Goal: Information Seeking & Learning: Learn about a topic

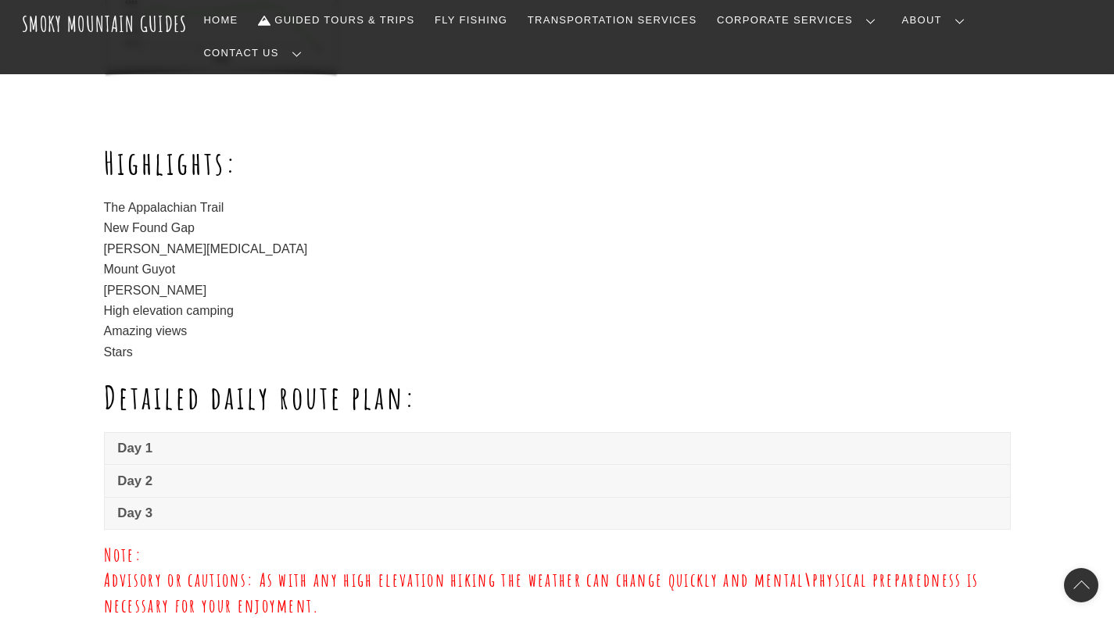
scroll to position [898, 0]
click at [170, 440] on span "Day 1" at bounding box center [556, 449] width 879 height 19
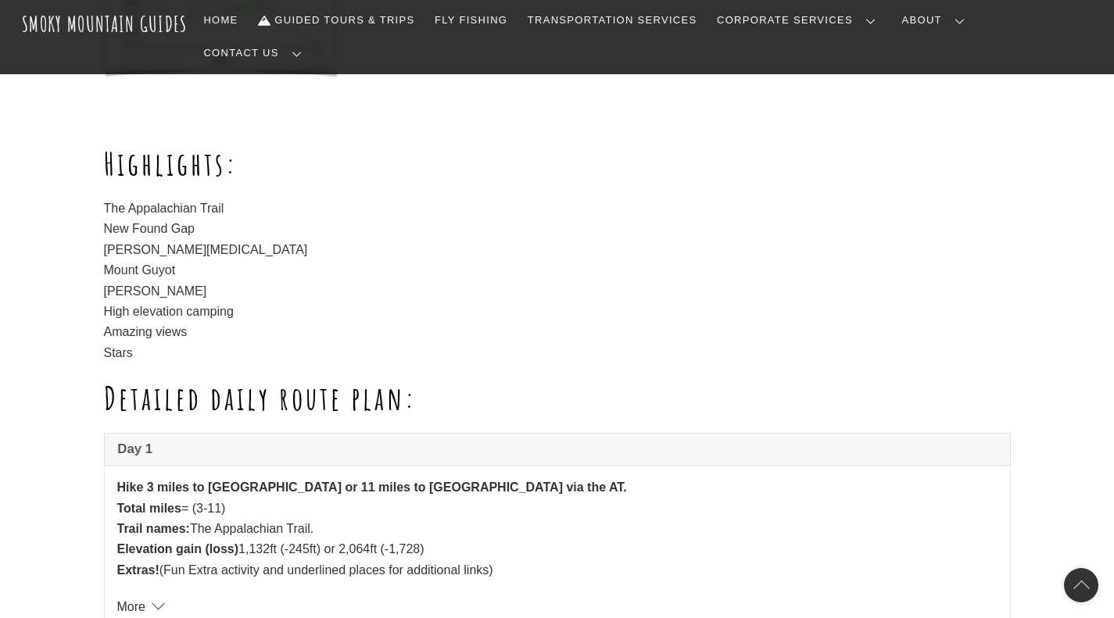
scroll to position [988, 0]
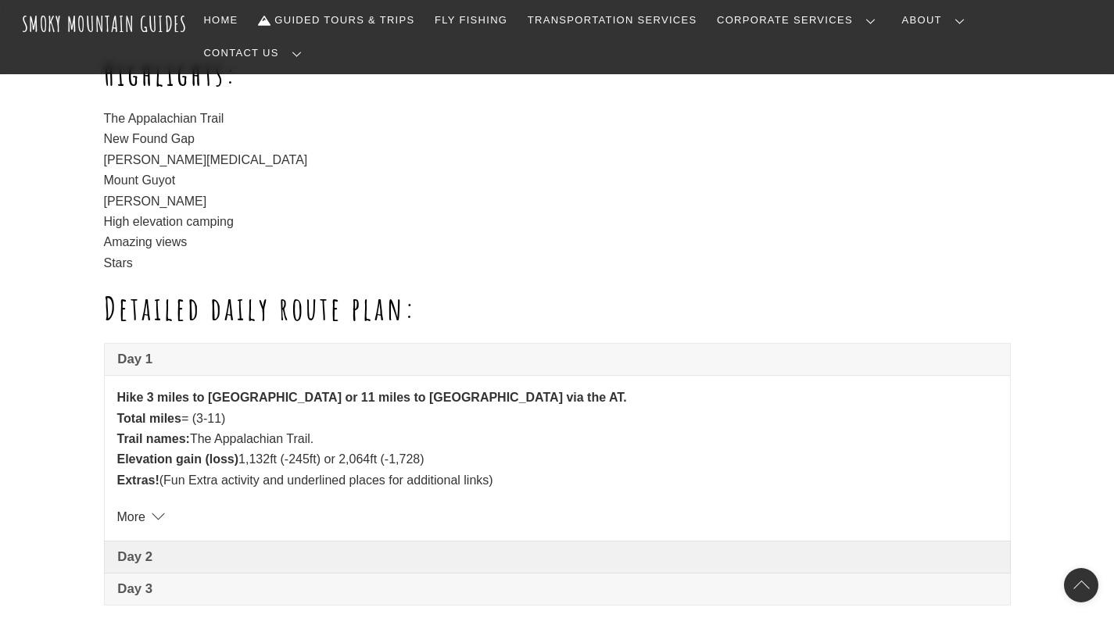
click at [183, 548] on span "Day 2" at bounding box center [556, 557] width 879 height 19
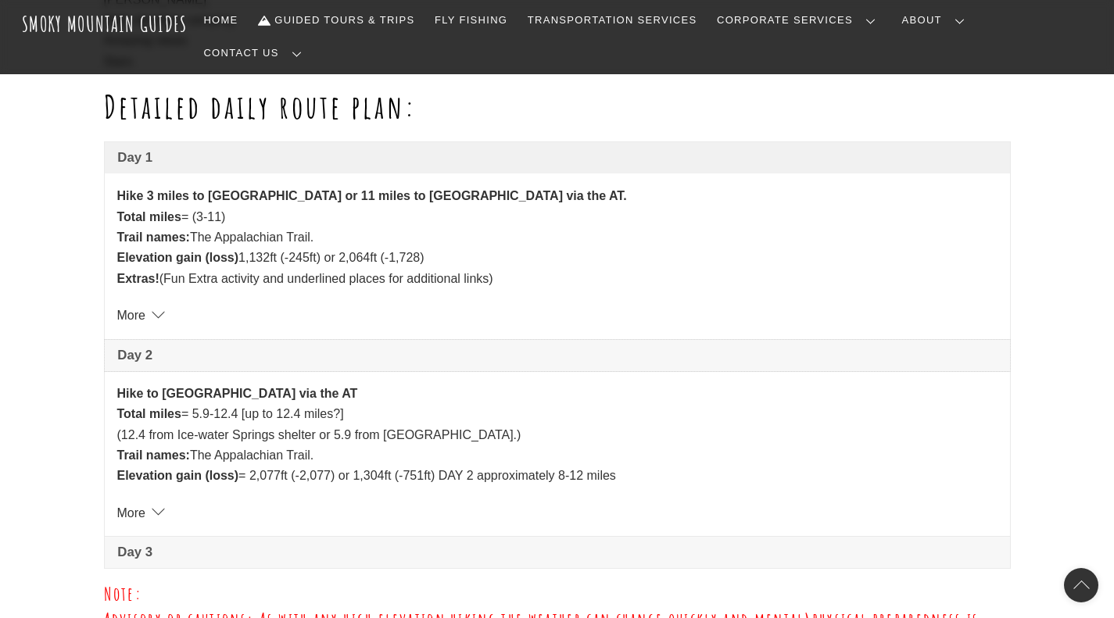
scroll to position [1190, 0]
click at [148, 543] on span "Day 3" at bounding box center [556, 552] width 879 height 19
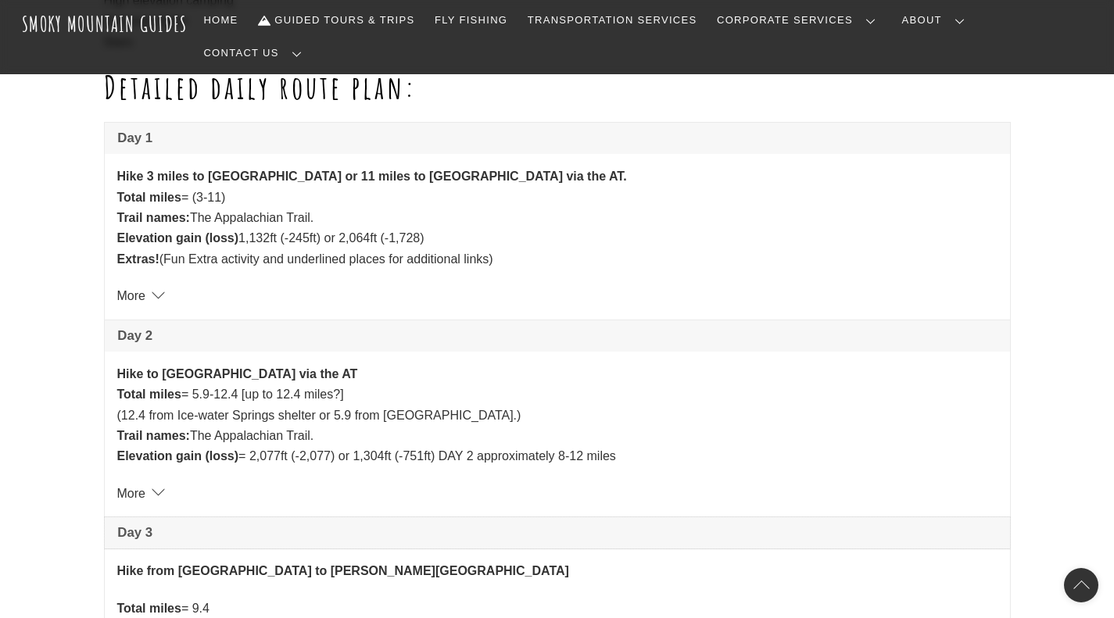
scroll to position [1210, 0]
click at [157, 289] on link "More" at bounding box center [139, 295] width 44 height 13
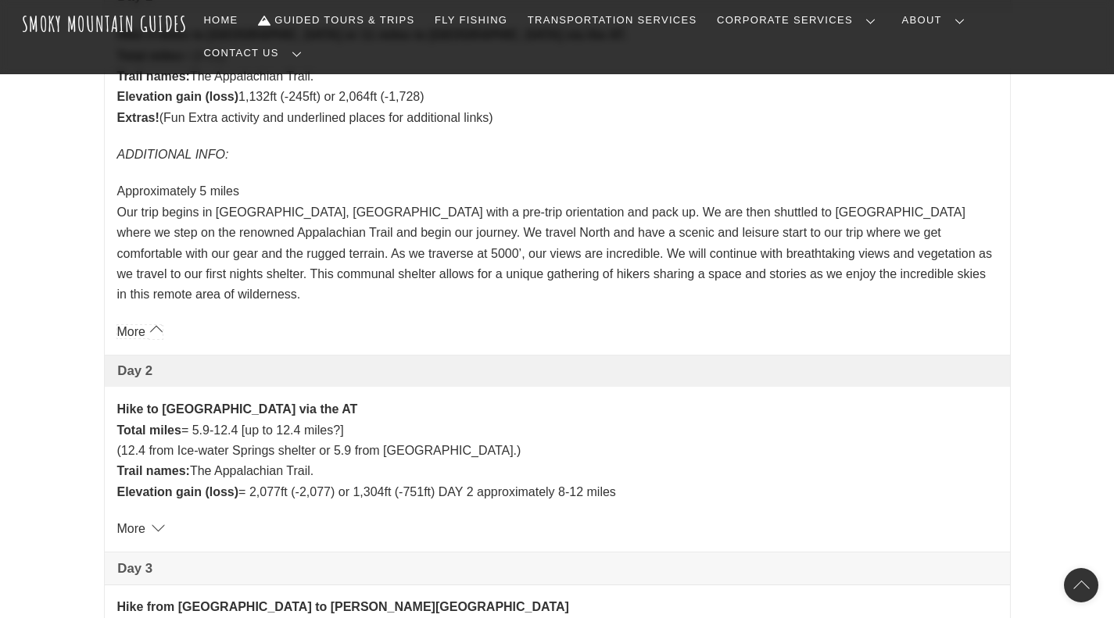
scroll to position [1351, 0]
click at [157, 522] on link "More" at bounding box center [139, 528] width 44 height 13
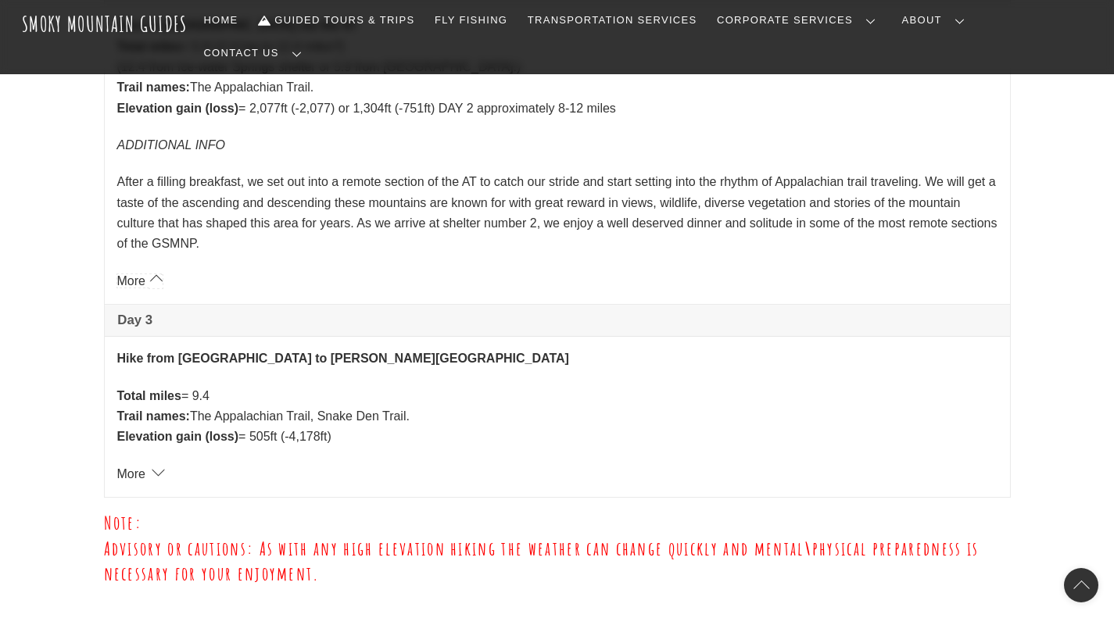
scroll to position [1735, 0]
click at [160, 467] on link "More" at bounding box center [139, 473] width 44 height 13
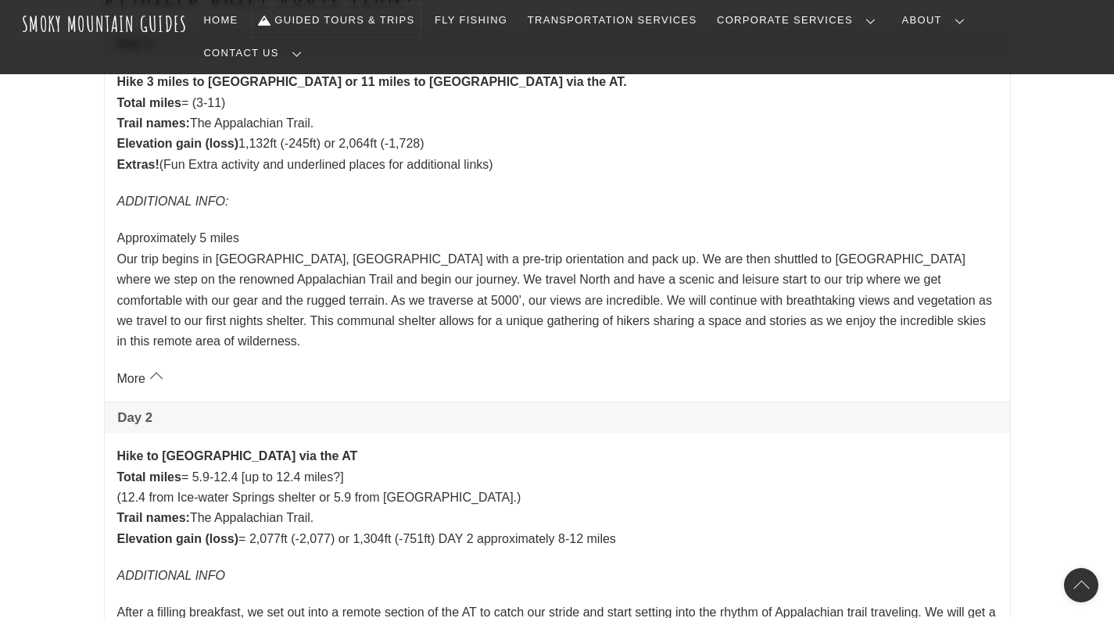
scroll to position [1305, 0]
drag, startPoint x: 164, startPoint y: 407, endPoint x: 304, endPoint y: 407, distance: 140.0
click at [304, 448] on strong "Hike to Tri-Corner Knob shelter via the AT" at bounding box center [237, 454] width 241 height 13
copy strong "Tri-Corner Knob shelter"
click at [428, 300] on p "Approximately 5 miles Our trip begins in Gatlinburg, TN with a pre-trip orienta…" at bounding box center [557, 289] width 880 height 124
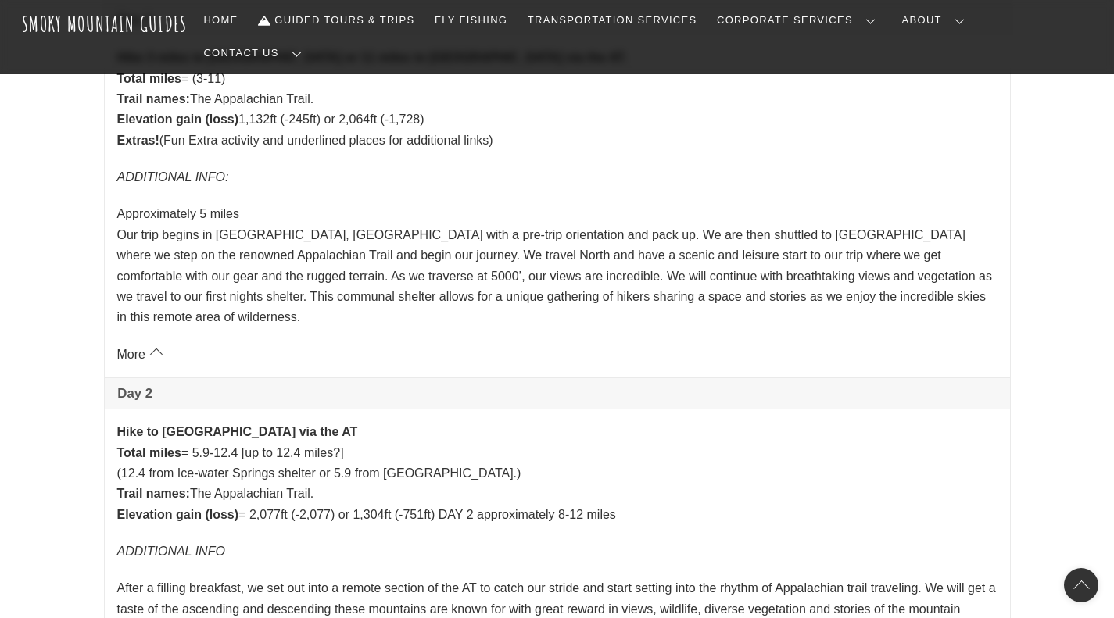
scroll to position [1219, 0]
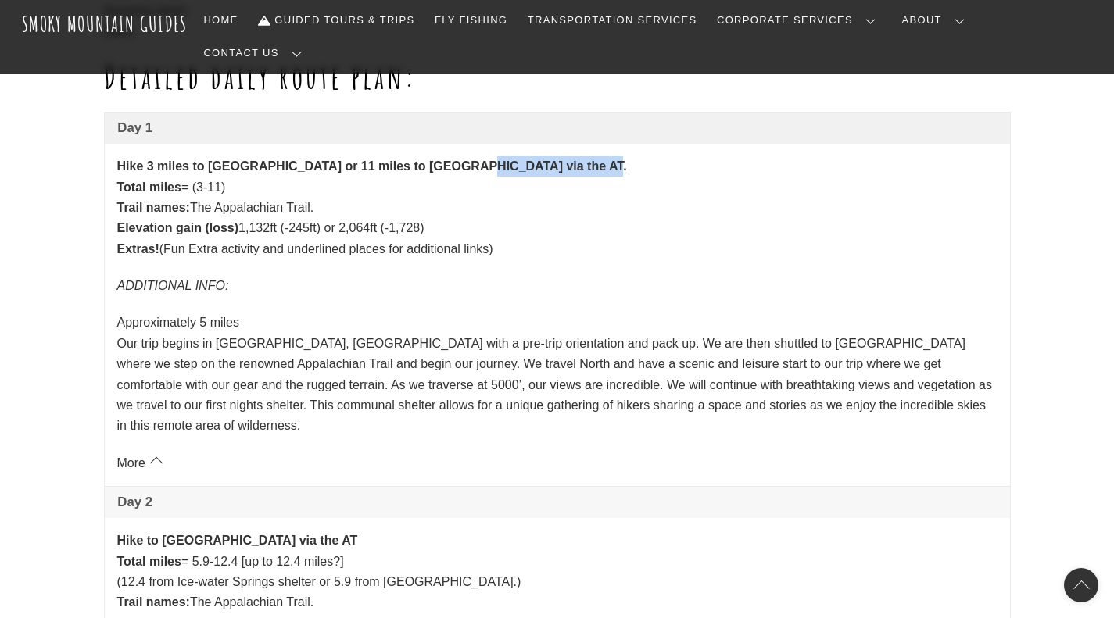
drag, startPoint x: 447, startPoint y: 138, endPoint x: 570, endPoint y: 137, distance: 122.8
click at [570, 160] on strong "Hike 3 miles to Ice-Water Springs shelter or 11 miles to Pecks Corner shelter v…" at bounding box center [372, 166] width 510 height 13
copy strong "Pecks Corner shelter"
drag, startPoint x: 302, startPoint y: 491, endPoint x: 165, endPoint y: 496, distance: 136.9
click at [165, 534] on strong "Hike to Tri-Corner Knob shelter via the AT" at bounding box center [237, 540] width 241 height 13
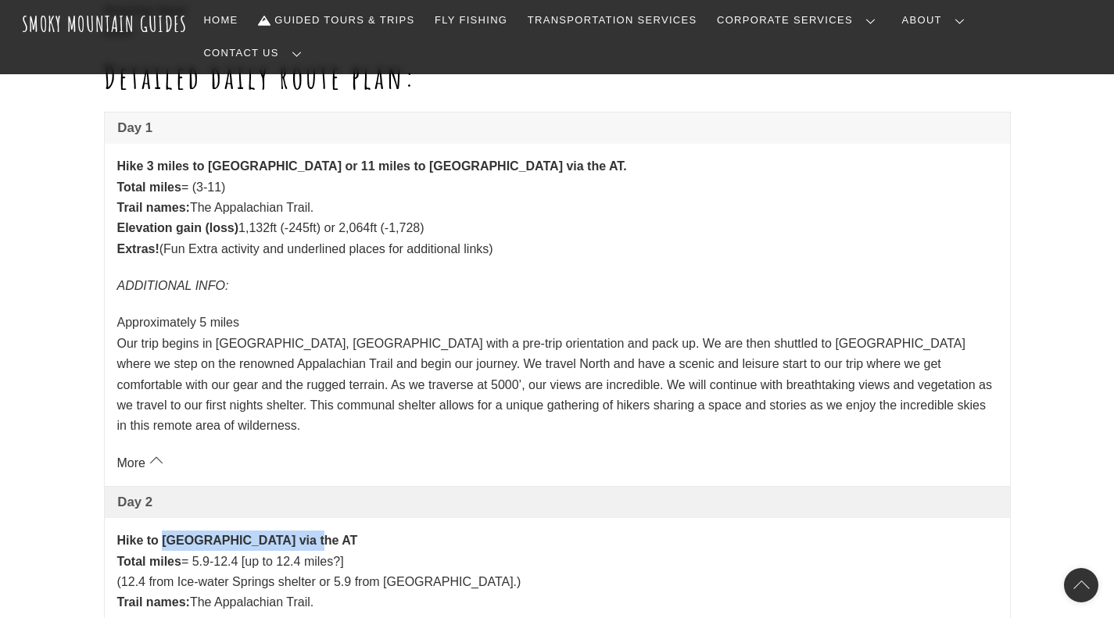
copy strong "Tri-Corner Knob shelter"
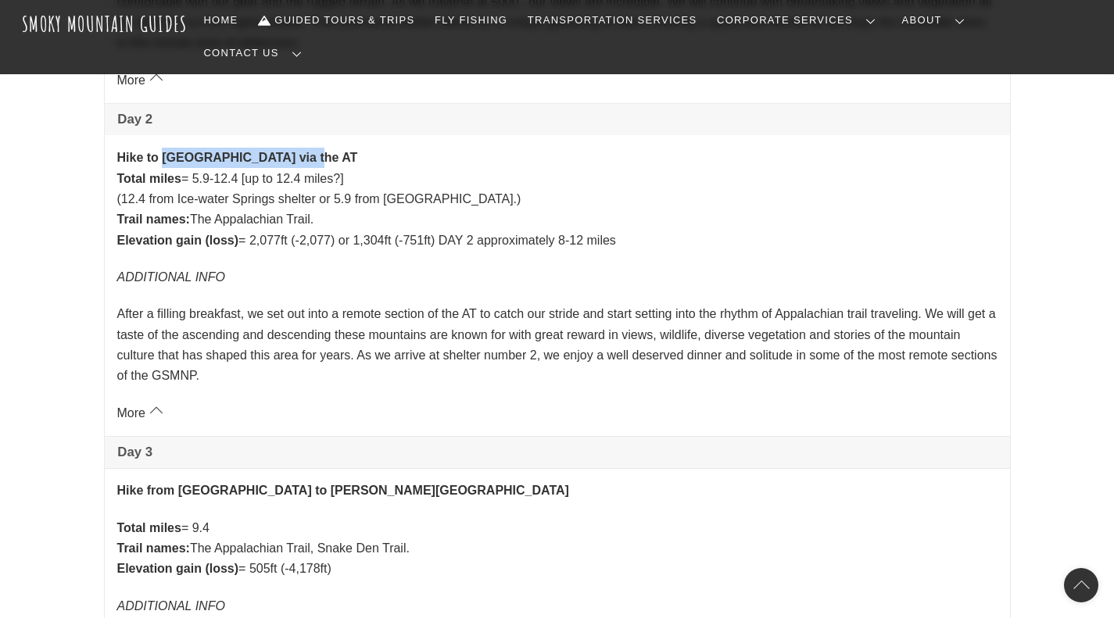
scroll to position [1603, 0]
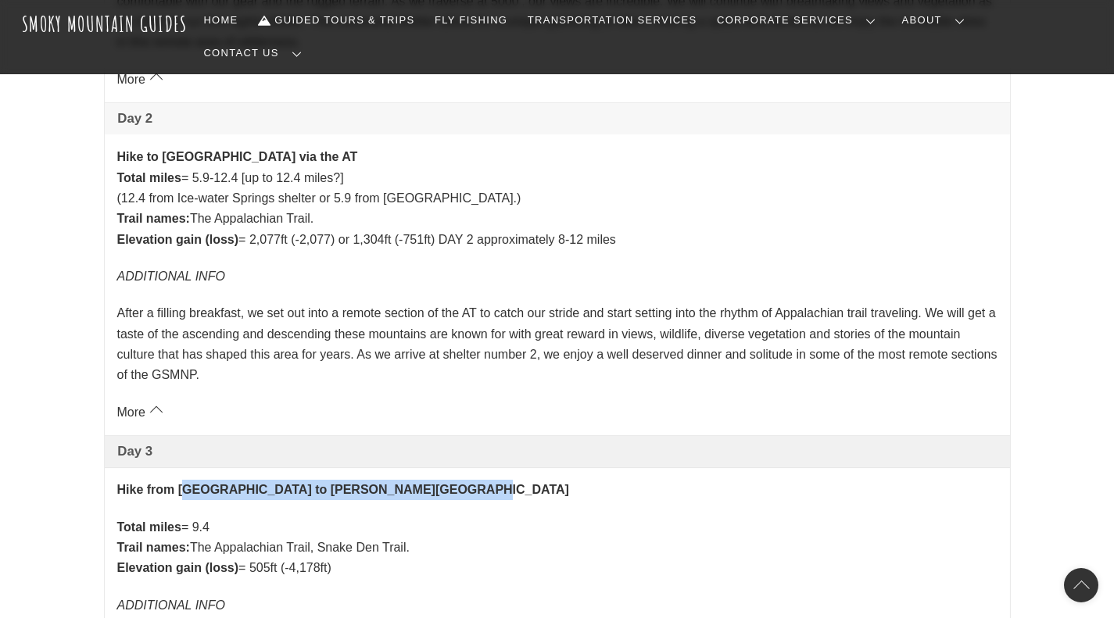
drag, startPoint x: 182, startPoint y: 443, endPoint x: 457, endPoint y: 434, distance: 274.6
click at [457, 480] on p "Hike from Tri-Corner Knob shelter to Cosby campground" at bounding box center [557, 490] width 880 height 20
copy strong "ri-Corner Knob shelter to Cosby campground"
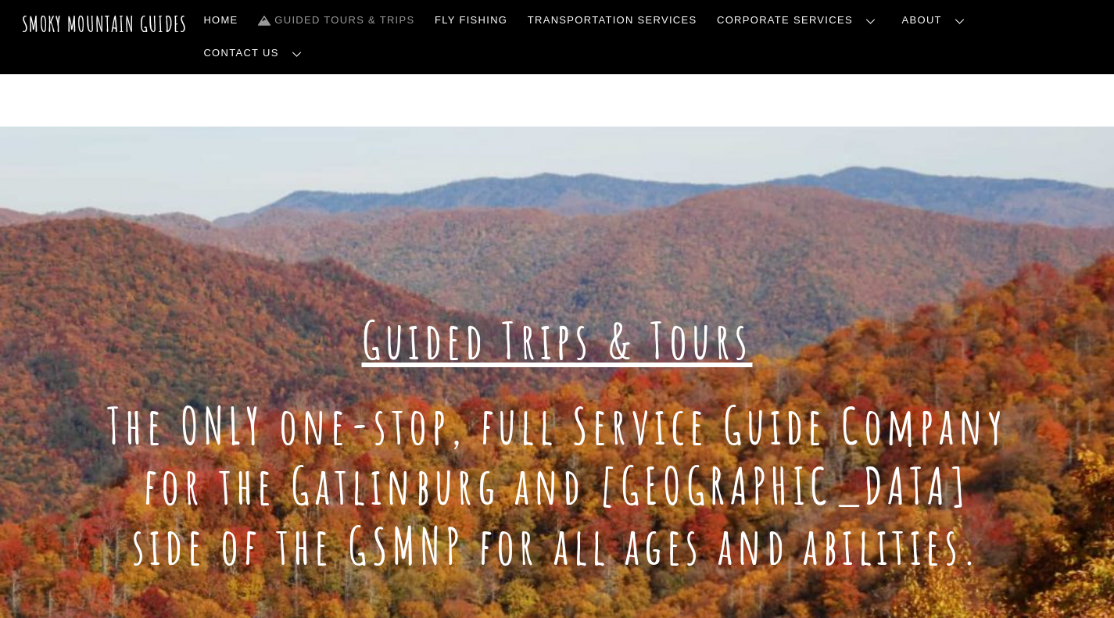
click at [0, 0] on link "Frequently Asked Questions" at bounding box center [0, 0] width 0 height 0
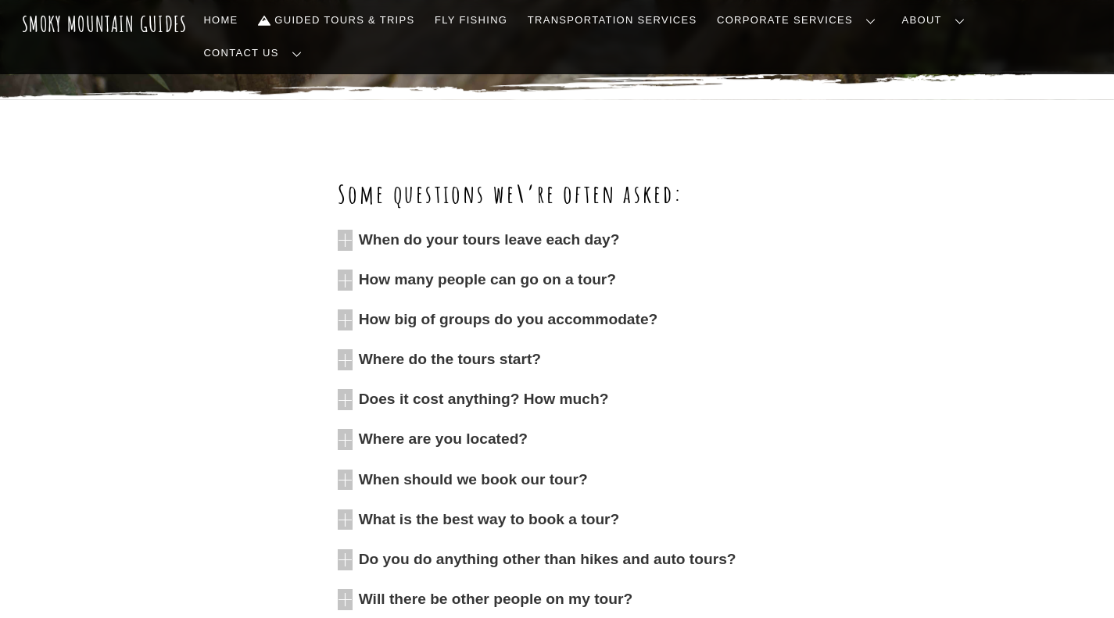
scroll to position [457, 0]
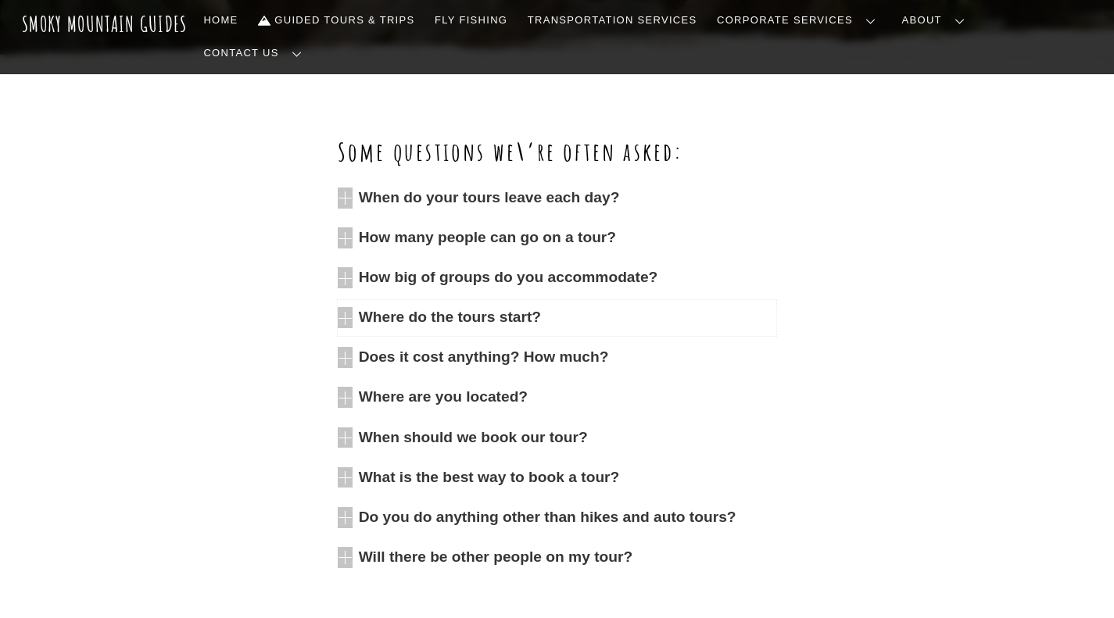
click at [350, 307] on icon at bounding box center [345, 317] width 15 height 21
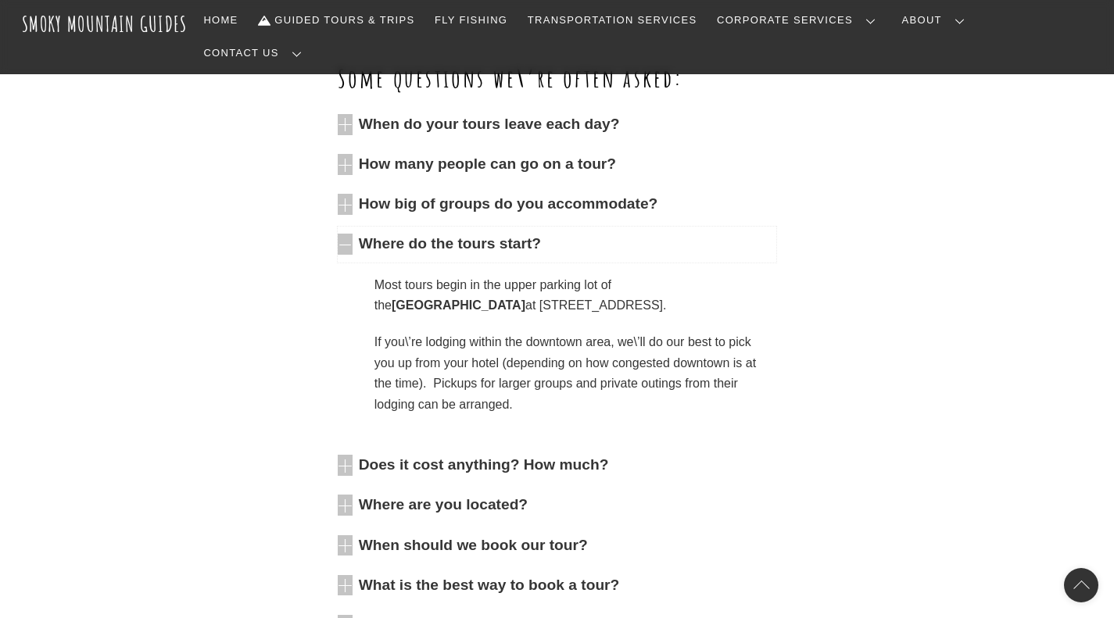
scroll to position [529, 0]
click at [357, 108] on link "When do your tours leave each day?" at bounding box center [557, 126] width 439 height 36
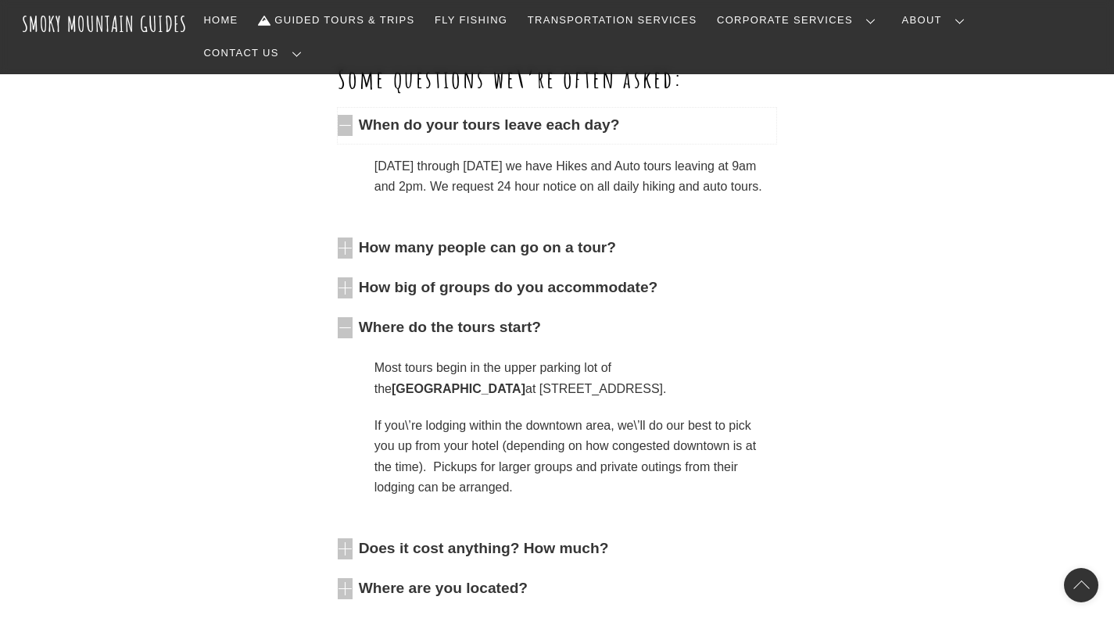
click at [357, 108] on link "When do your tours leave each day?" at bounding box center [557, 126] width 439 height 36
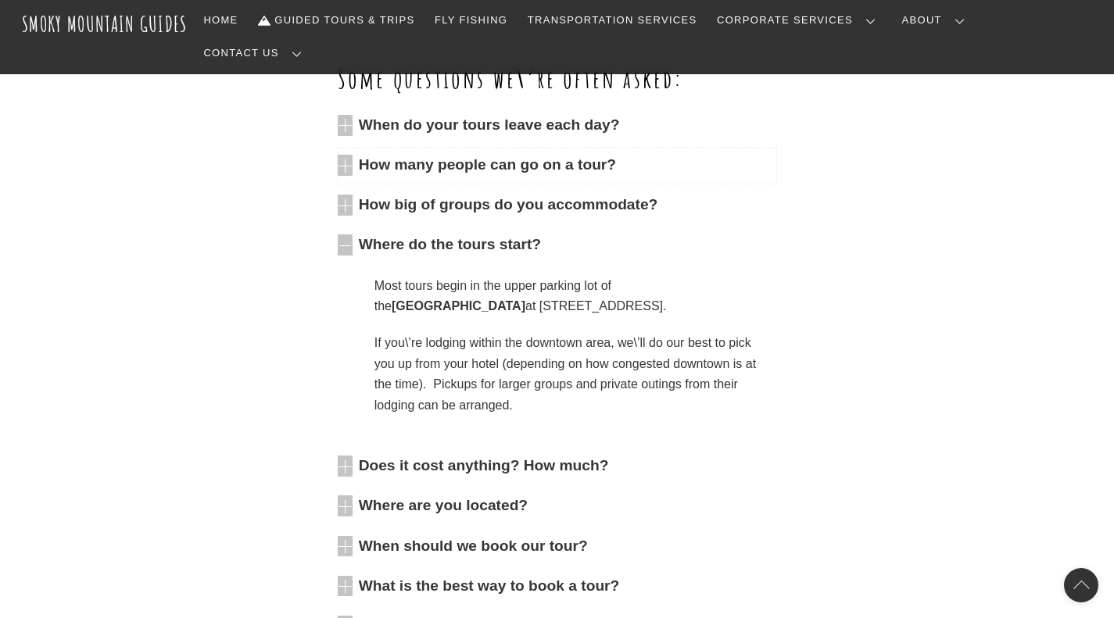
click at [356, 148] on link "How many people can go on a tour?" at bounding box center [557, 166] width 439 height 36
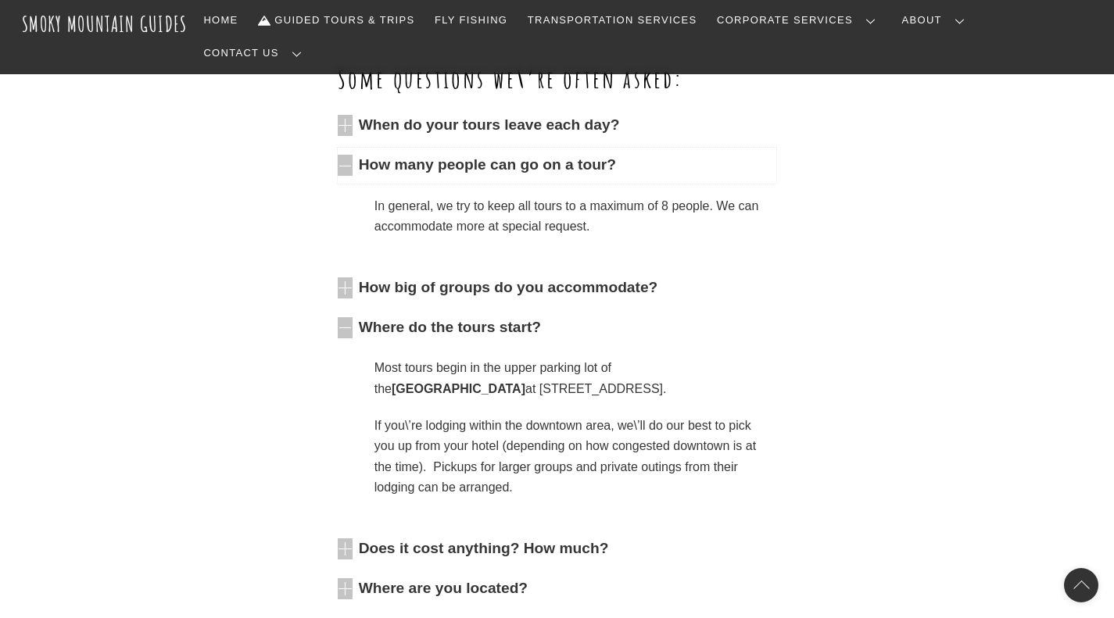
click at [347, 155] on icon at bounding box center [345, 165] width 15 height 21
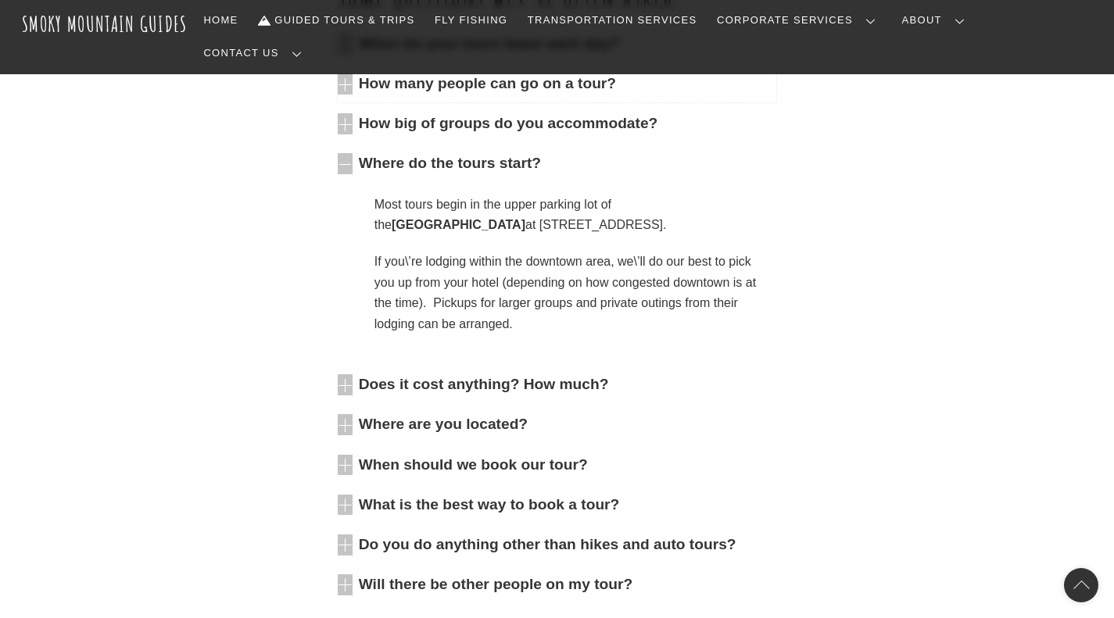
scroll to position [619, 0]
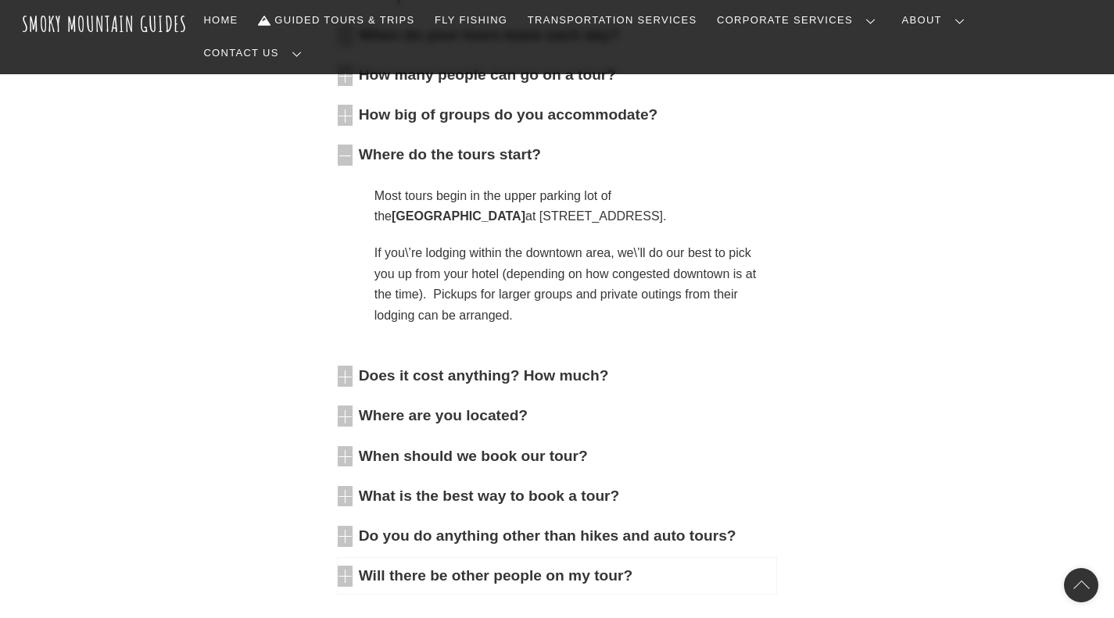
click at [344, 566] on icon at bounding box center [345, 576] width 15 height 21
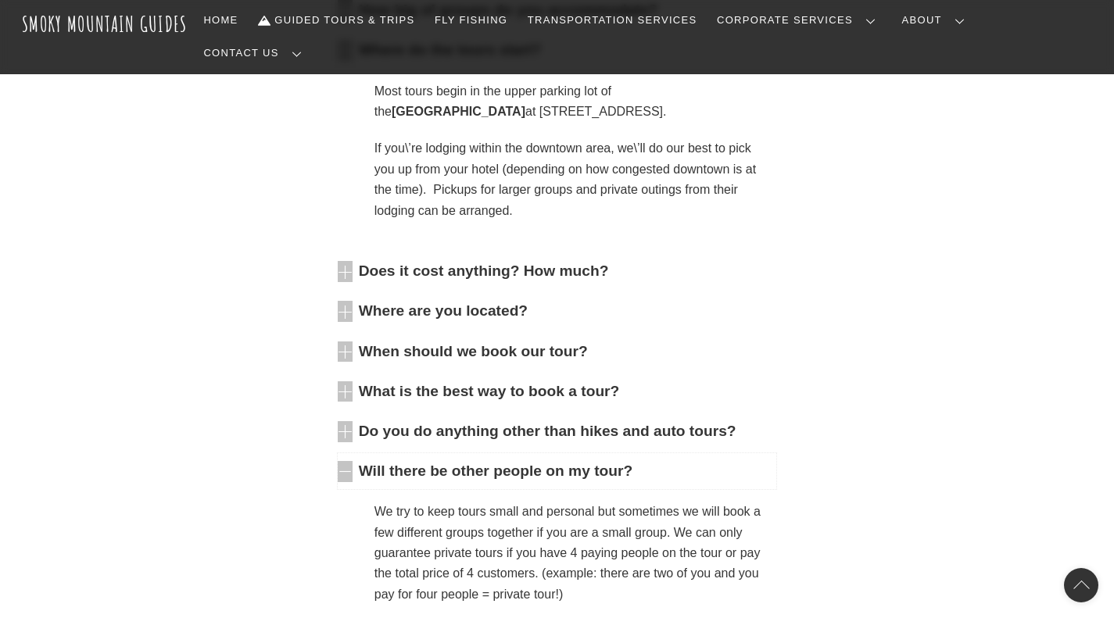
scroll to position [725, 0]
click at [349, 461] on icon at bounding box center [345, 471] width 15 height 21
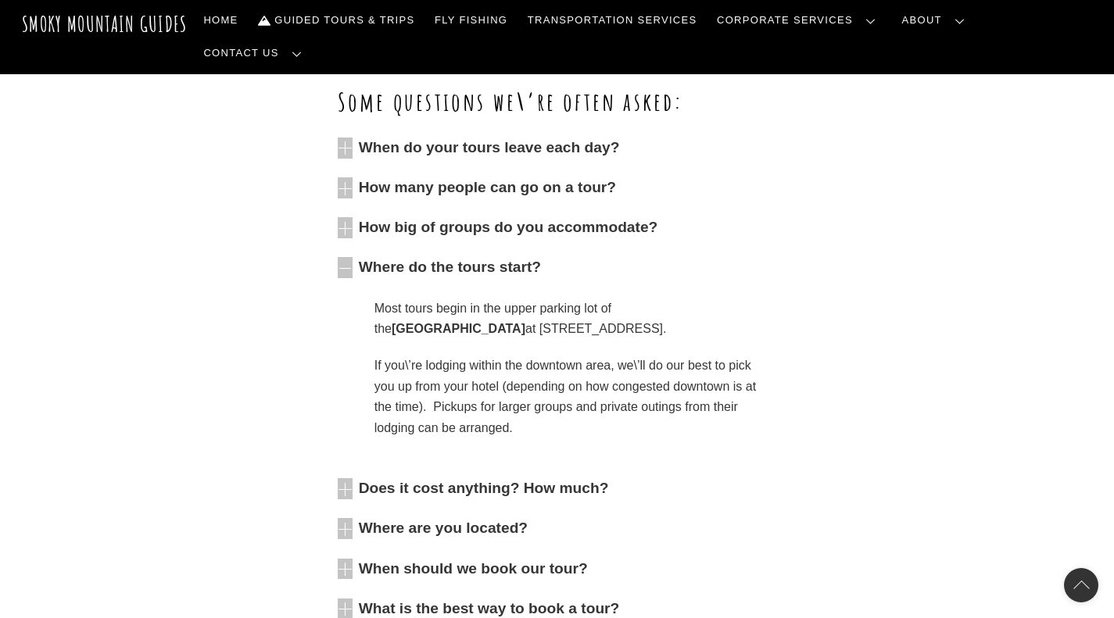
scroll to position [506, 0]
click at [348, 258] on icon at bounding box center [345, 268] width 15 height 21
